Goal: Task Accomplishment & Management: Manage account settings

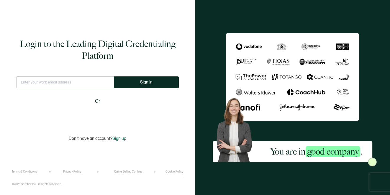
click at [53, 83] on input "text" at bounding box center [65, 82] width 98 height 12
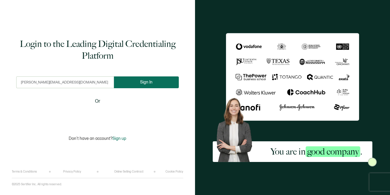
type input "[PERSON_NAME][EMAIL_ADDRESS][DOMAIN_NAME]"
click at [141, 81] on span "Sign In" at bounding box center [146, 82] width 12 height 4
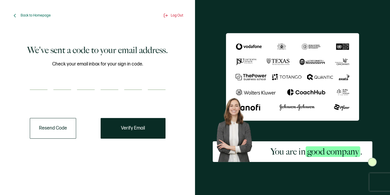
click at [42, 82] on input "number" at bounding box center [39, 84] width 18 height 12
paste input "6"
type input "6"
type input "7"
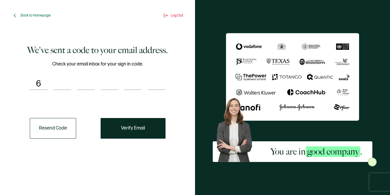
type input "5"
type input "2"
type input "9"
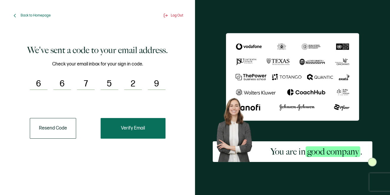
click at [129, 124] on button "Verify Email" at bounding box center [133, 128] width 65 height 21
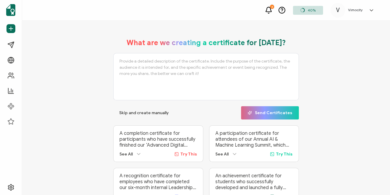
click at [272, 11] on icon at bounding box center [268, 9] width 7 height 7
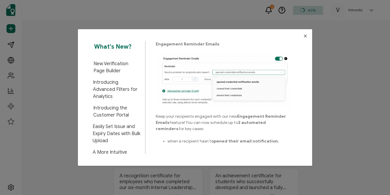
scroll to position [60, 0]
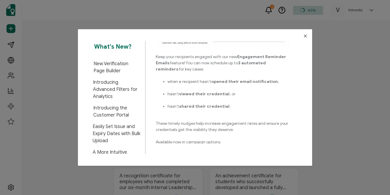
click at [117, 65] on span "New Verification Page Builder" at bounding box center [117, 67] width 47 height 14
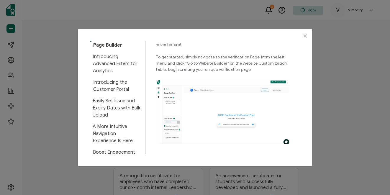
scroll to position [27, 0]
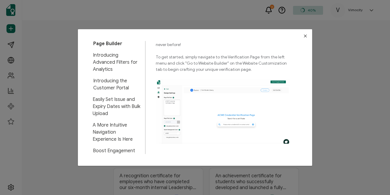
click at [105, 154] on span "Boost Engagement with Reminder Emails" at bounding box center [117, 154] width 48 height 14
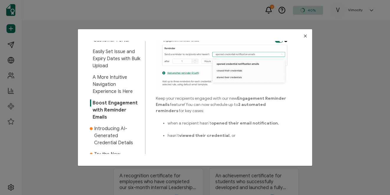
scroll to position [77, 0]
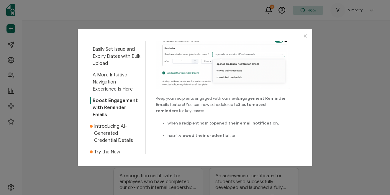
click at [105, 151] on span "Try the New Credential Campaign Workflow!" at bounding box center [117, 158] width 46 height 21
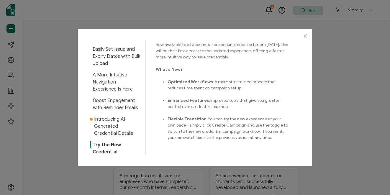
click at [307, 35] on button "Close" at bounding box center [306, 36] width 14 height 14
